Goal: Leave review/rating: Leave review/rating

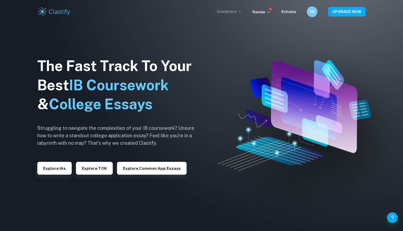
click at [240, 11] on icon at bounding box center [239, 11] width 4 height 4
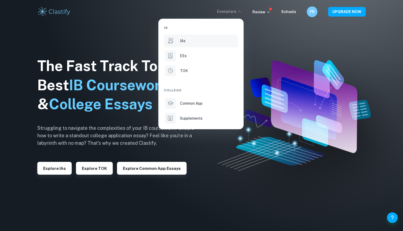
click at [188, 40] on div "IAs" at bounding box center [208, 41] width 57 height 6
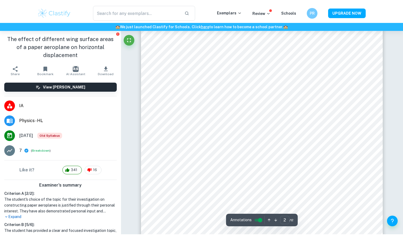
scroll to position [486, 0]
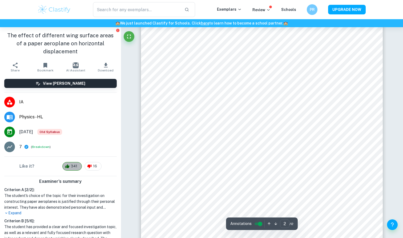
click at [74, 166] on span "341" at bounding box center [74, 166] width 12 height 5
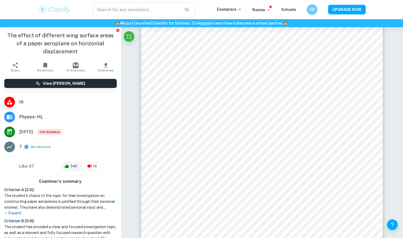
click at [73, 168] on span "340" at bounding box center [73, 166] width 13 height 5
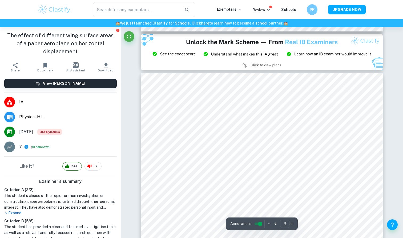
scroll to position [727, 0]
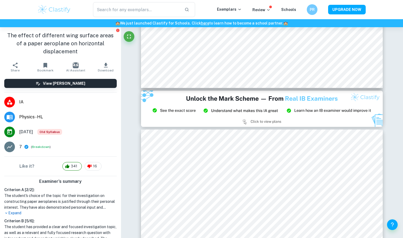
type input "2"
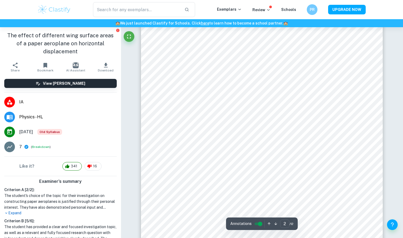
scroll to position [492, 0]
